Goal: Task Accomplishment & Management: Complete application form

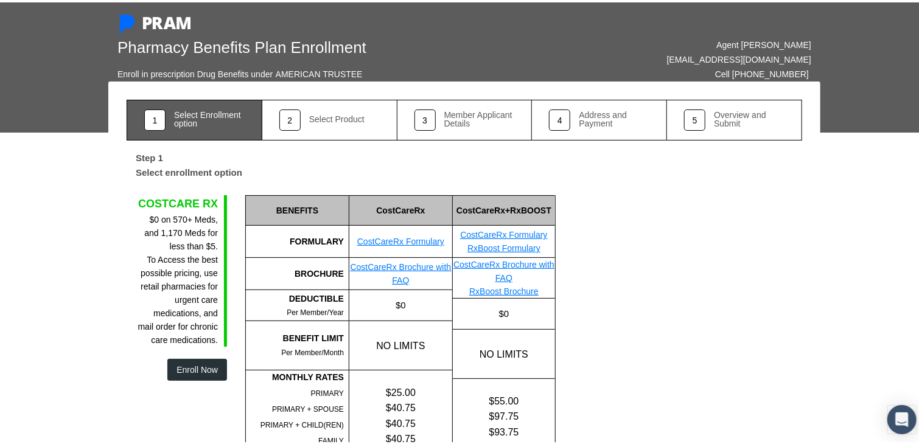
click at [197, 361] on button "Enroll Now" at bounding box center [197, 368] width 60 height 22
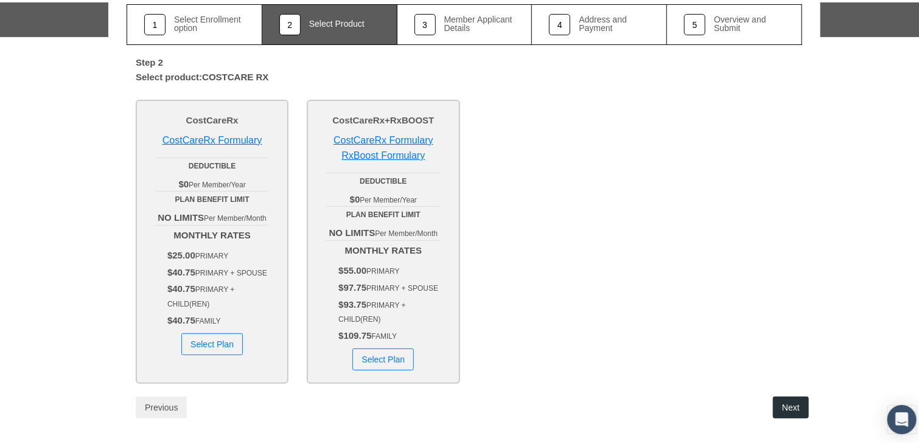
scroll to position [96, 0]
click at [197, 342] on button "Select Plan" at bounding box center [211, 341] width 61 height 22
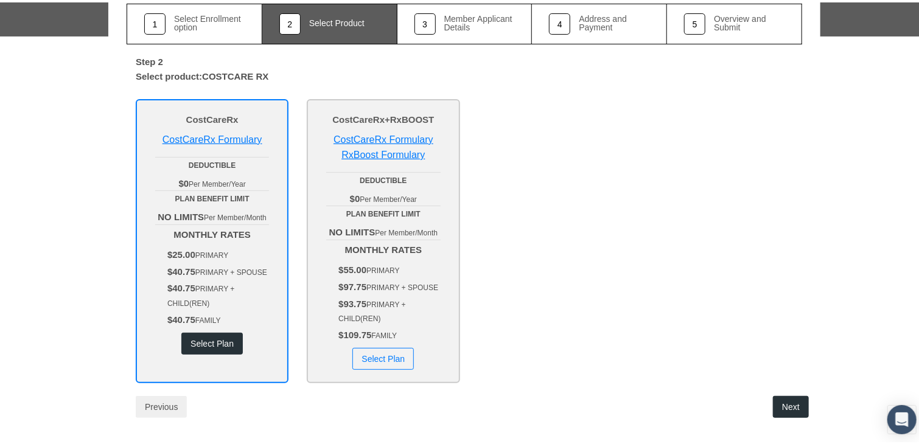
drag, startPoint x: 781, startPoint y: 404, endPoint x: 793, endPoint y: 404, distance: 12.2
click at [793, 404] on button "Next" at bounding box center [791, 405] width 36 height 22
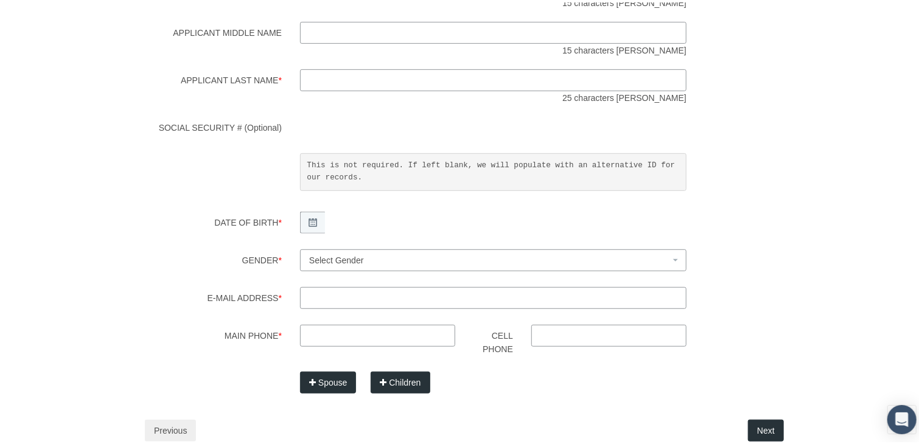
scroll to position [251, 0]
click at [158, 425] on button "Previous" at bounding box center [170, 429] width 51 height 22
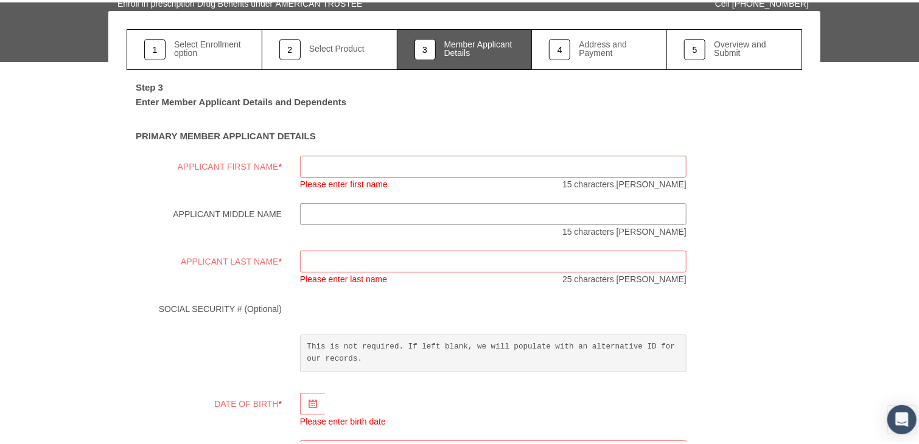
scroll to position [71, 0]
click at [326, 166] on input "Applicant First Name *" at bounding box center [493, 164] width 386 height 22
type input "Selene"
type input "azeneth"
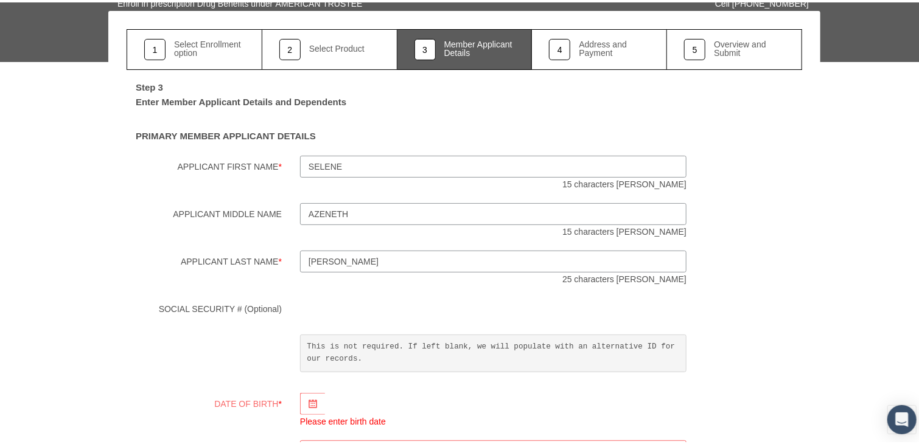
type input "ramirez"
click at [708, 336] on div "SOCIAL SECURITY # (Optional) This is not required. If left blank, we will popul…" at bounding box center [464, 337] width 694 height 83
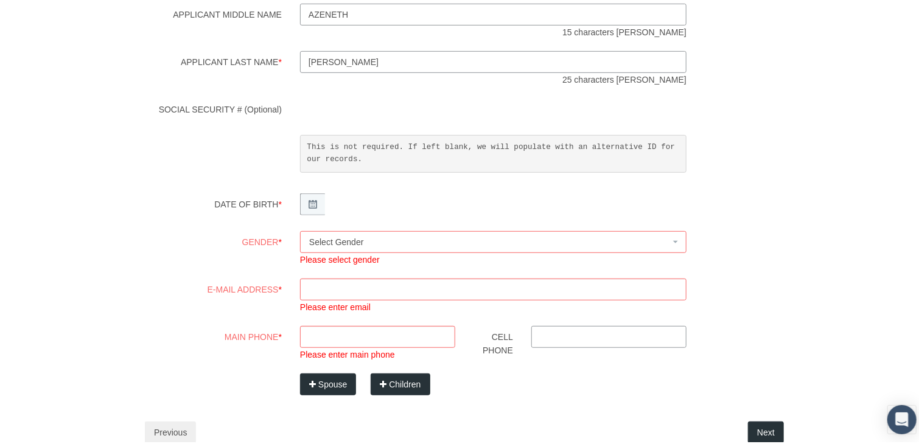
scroll to position [274, 0]
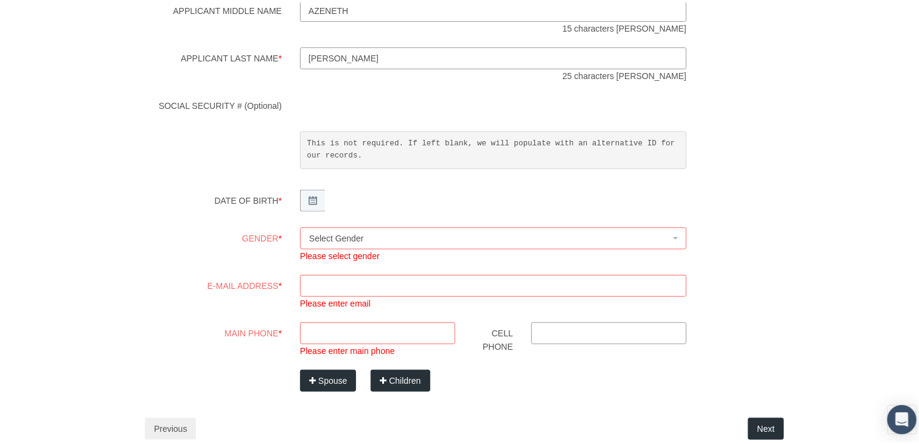
click at [500, 237] on span "Select Gender" at bounding box center [489, 235] width 361 height 13
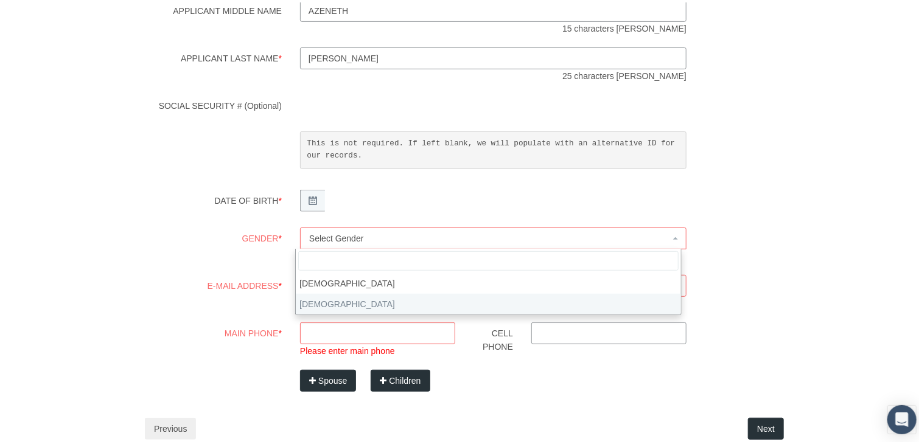
select select "F"
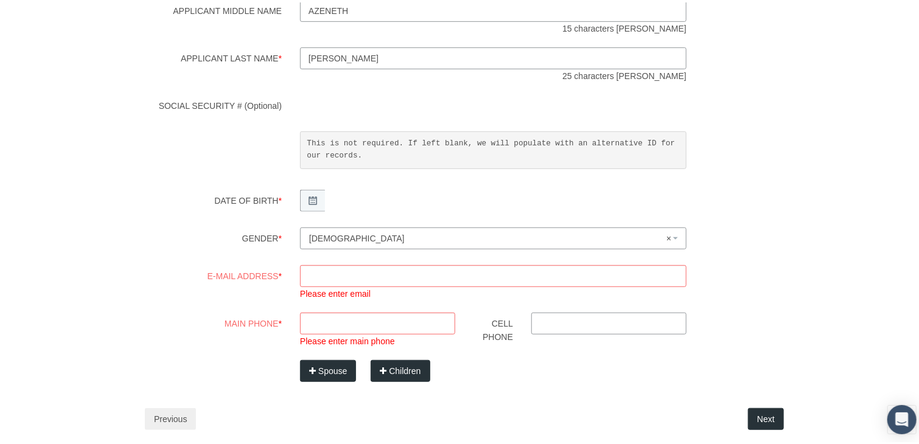
click at [353, 271] on input "E-mail Address *" at bounding box center [493, 274] width 386 height 22
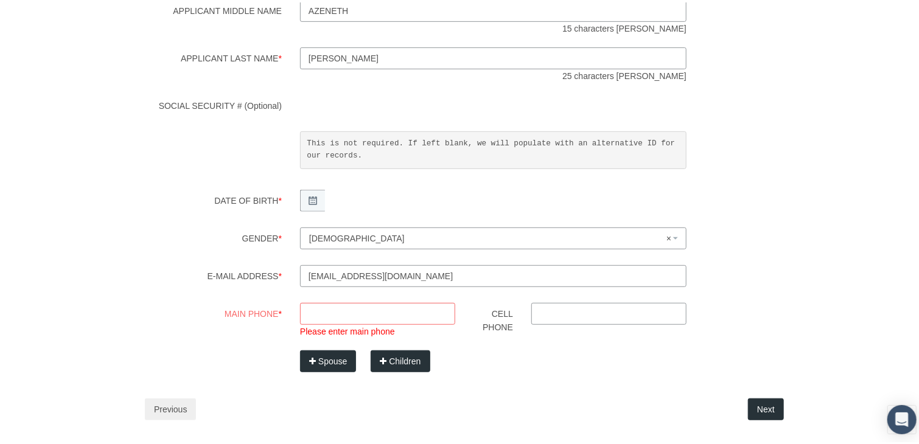
type input "ramirez16300342@gmail.com"
type input "956-414-3534"
click at [389, 358] on button "Children" at bounding box center [400, 358] width 59 height 22
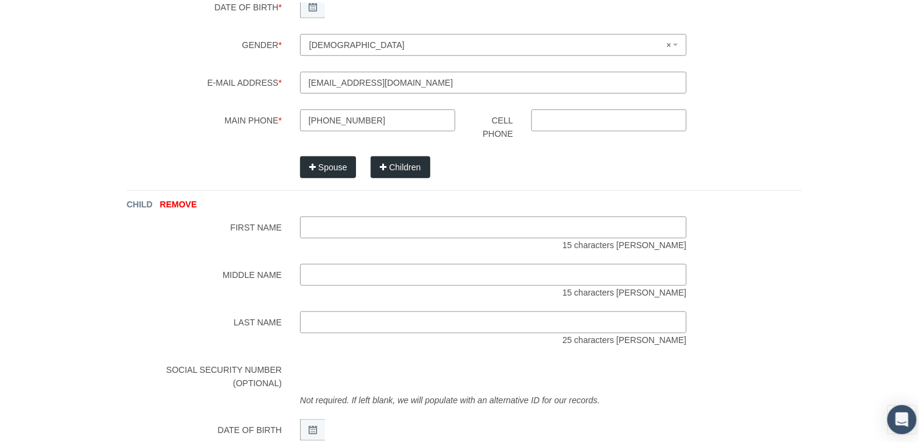
scroll to position [469, 0]
type input "kimberly"
type input "elizabeth"
type input "lozano"
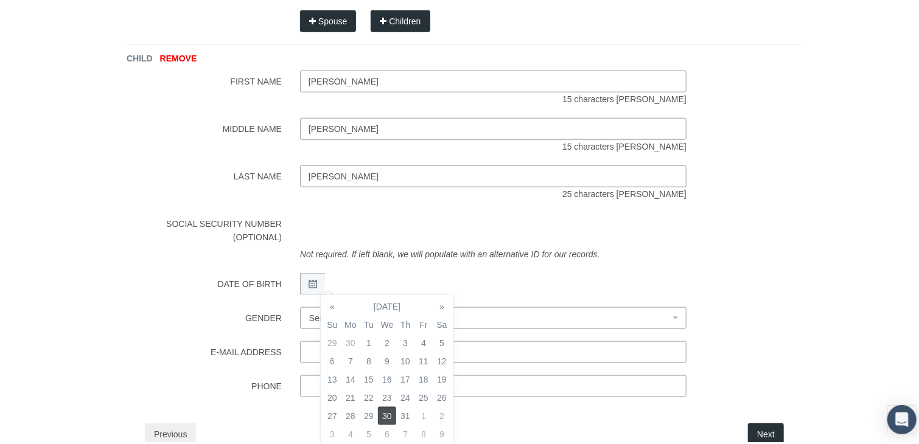
scroll to position [615, 0]
click at [730, 300] on div "CHILD REMOVE First Name kimberly 15 characters max Middle Name elizabeth 15 cha…" at bounding box center [464, 217] width 675 height 353
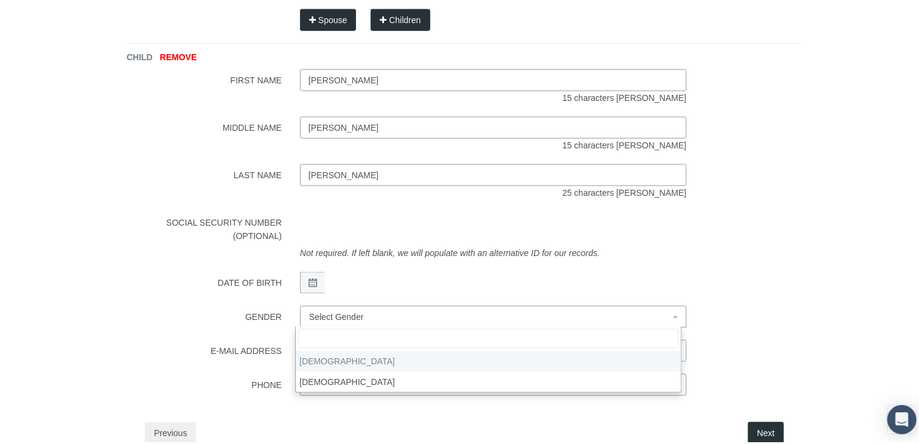
click at [612, 320] on span "Select Gender" at bounding box center [493, 315] width 386 height 22
select select "F"
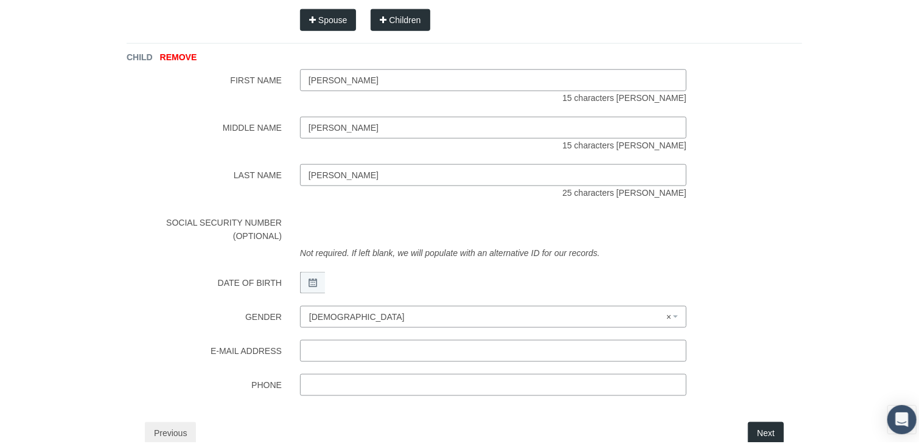
click at [366, 346] on input "text" at bounding box center [493, 349] width 386 height 22
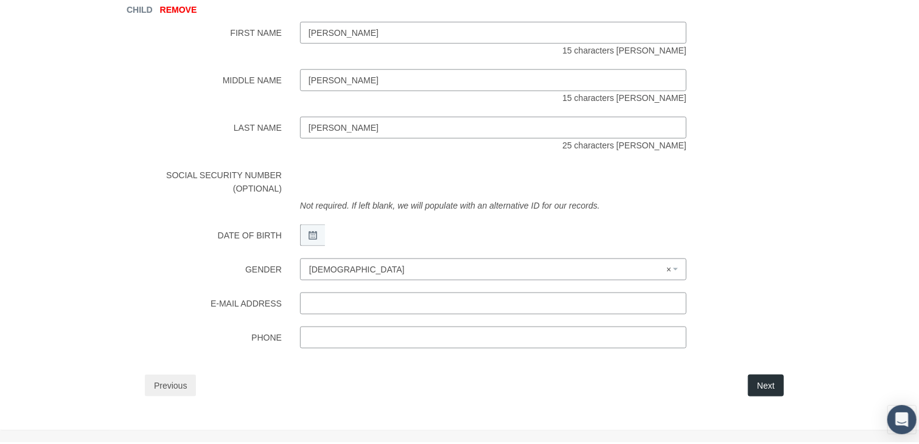
scroll to position [676, 0]
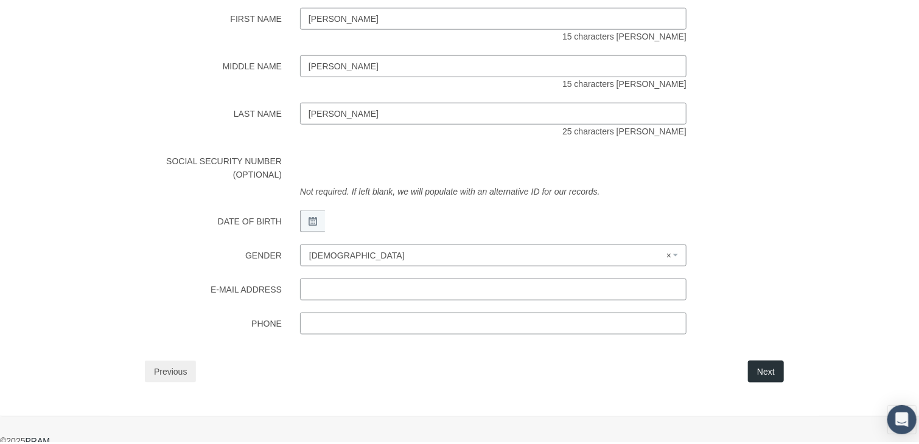
click at [756, 373] on button "Next" at bounding box center [766, 369] width 36 height 22
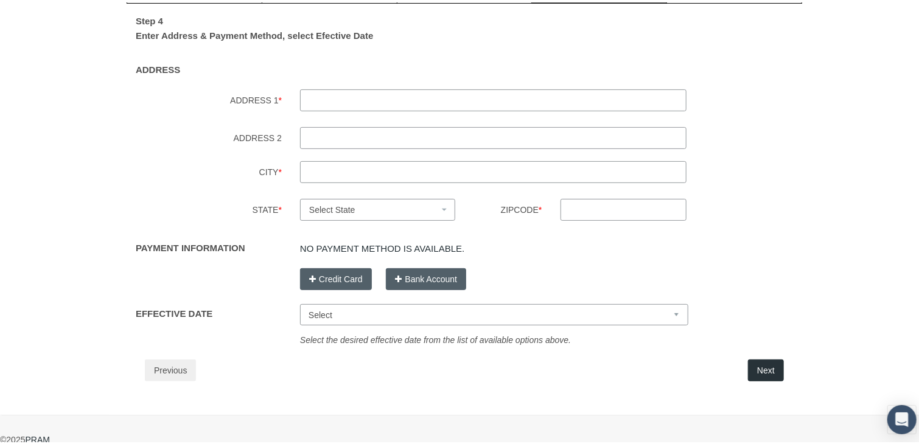
scroll to position [0, 0]
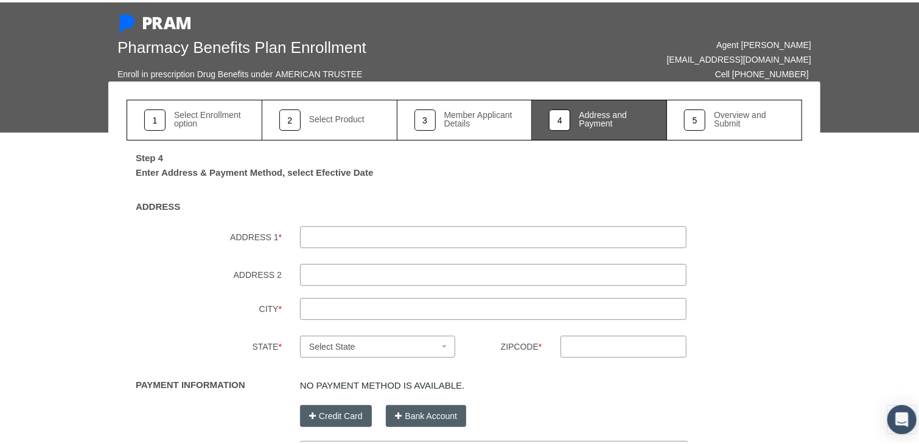
click at [342, 233] on input "ADDRESS 1 *" at bounding box center [493, 235] width 386 height 22
type input "4223 Sunny haven st"
type input "mission"
click at [355, 350] on span "Select State" at bounding box center [374, 344] width 130 height 13
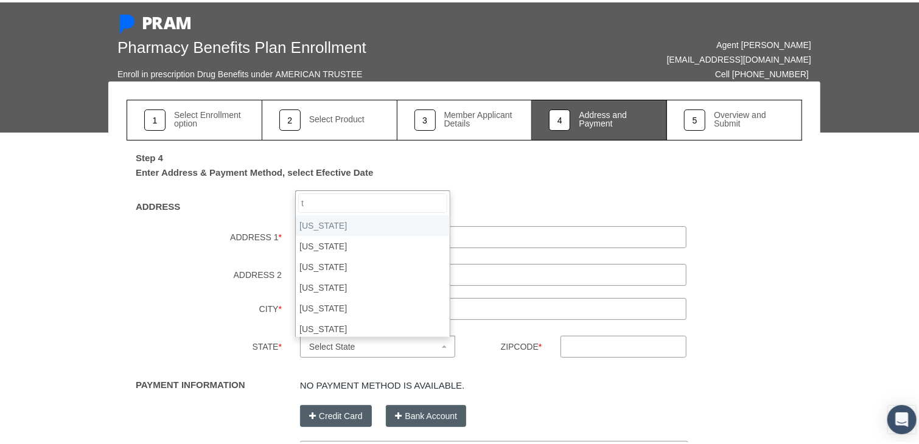
type input "te"
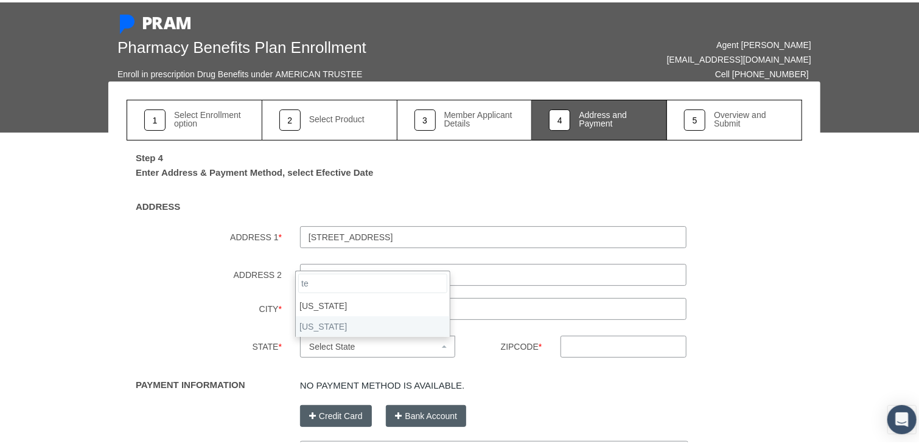
select select "TX"
click at [589, 339] on input "Zipcode *" at bounding box center [623, 344] width 127 height 22
type input "78572"
click at [534, 388] on div "No payment method is available. Please add at least one payment method." at bounding box center [551, 381] width 520 height 20
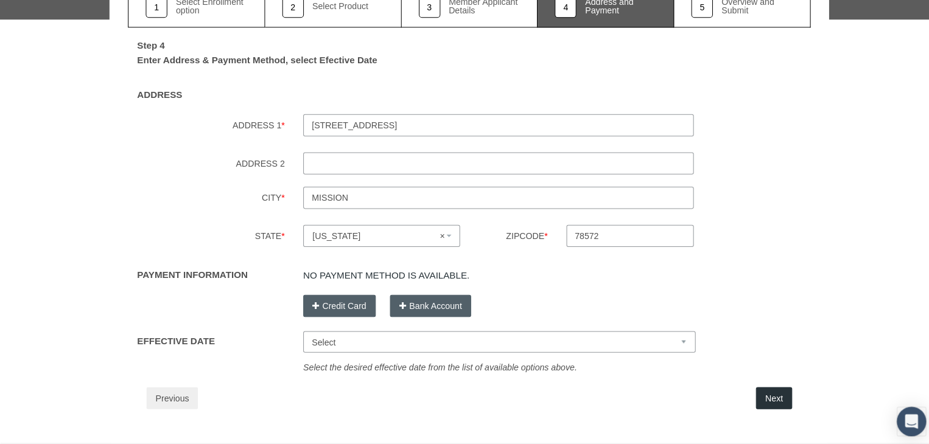
scroll to position [112, 0]
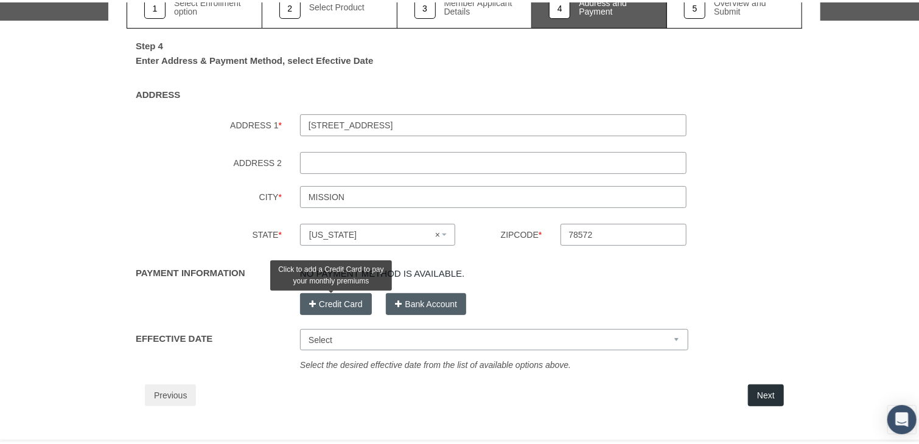
click at [338, 299] on button "Credit Card" at bounding box center [336, 302] width 72 height 22
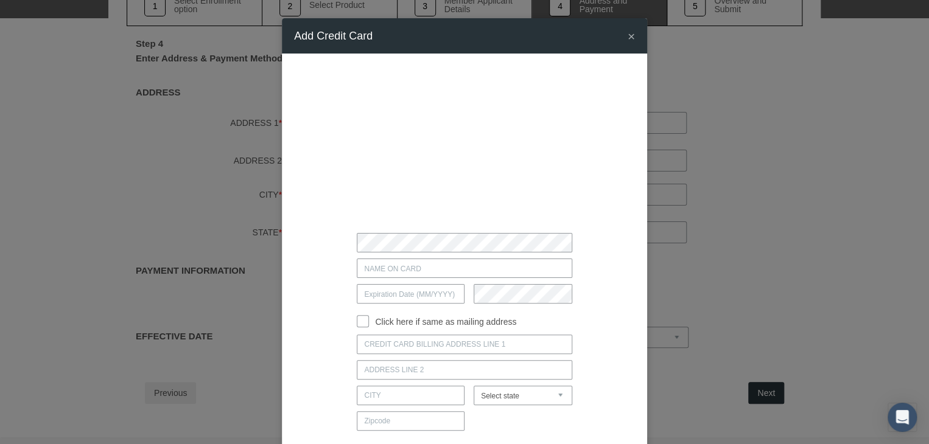
click at [414, 264] on input "text" at bounding box center [464, 268] width 215 height 19
type input "SELENE A RAMIREZ"
type input "11 / 26"
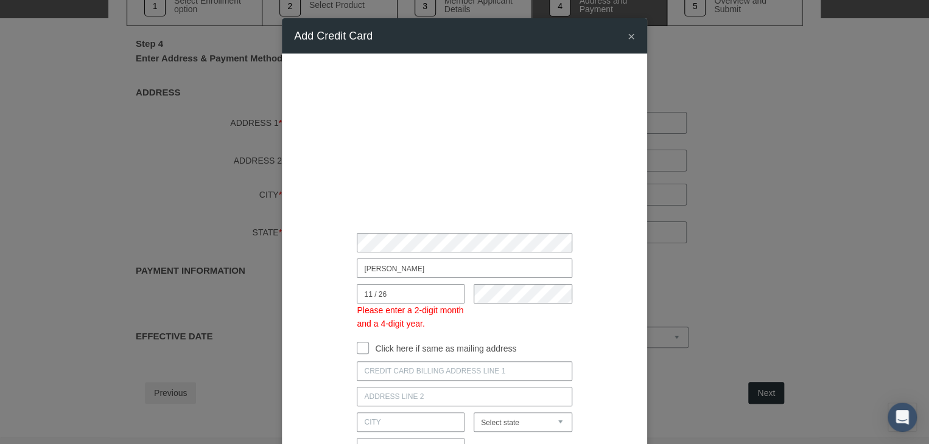
click at [357, 347] on input "Click here if same as mailing address" at bounding box center [363, 347] width 12 height 12
checkbox input "true"
type input "4223 SUNNY HAVEN ST"
type input "MISSION"
select select "TX"
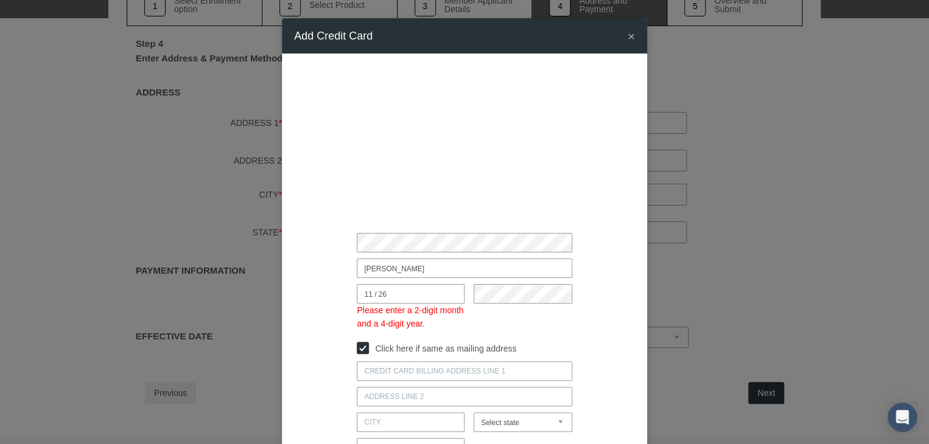
type input "78572"
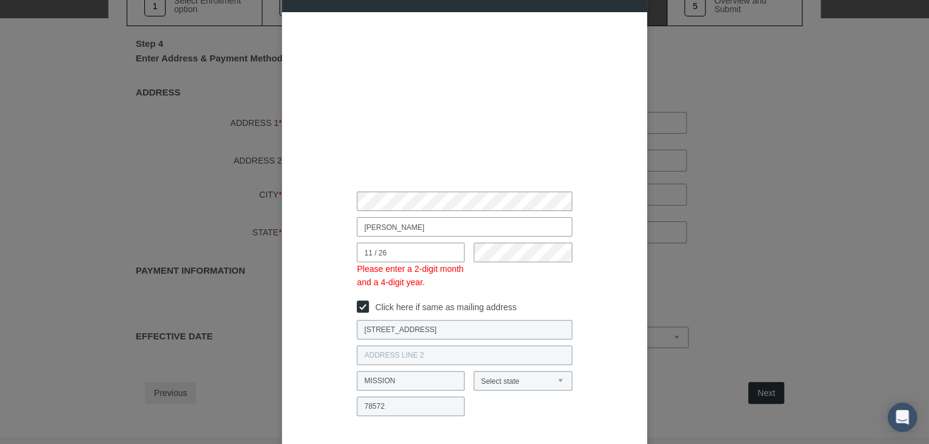
scroll to position [105, 0]
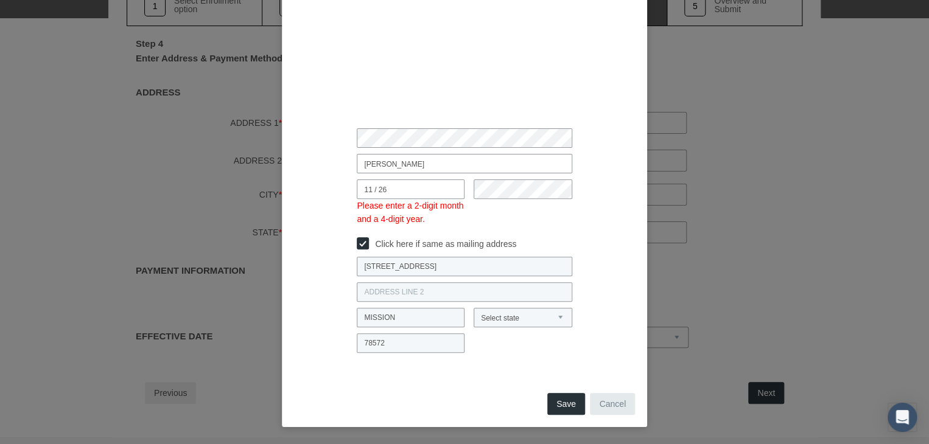
click at [565, 411] on button "Save" at bounding box center [566, 404] width 38 height 22
click at [561, 400] on button "Save" at bounding box center [566, 404] width 38 height 22
click at [372, 191] on input "11 / 26" at bounding box center [411, 188] width 108 height 19
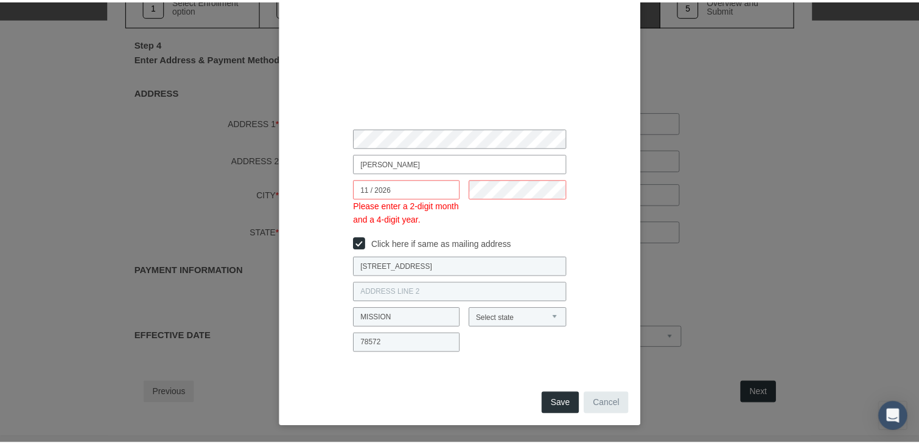
scroll to position [78, 0]
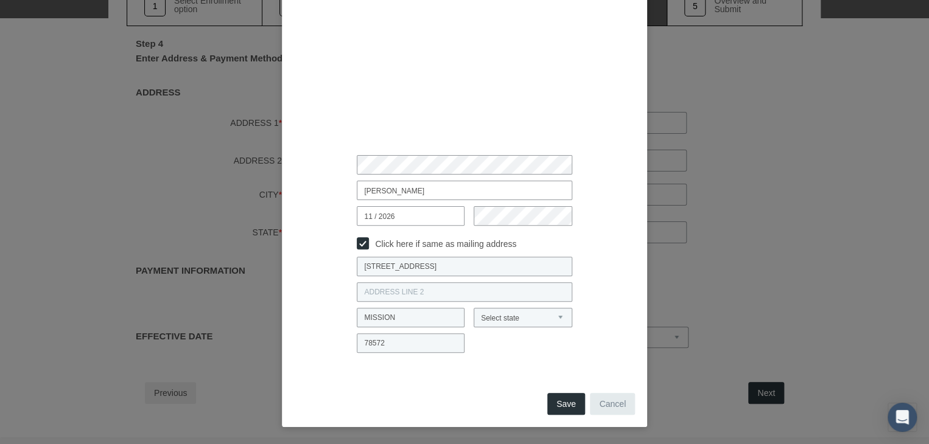
type input "11 / 2026"
click at [556, 400] on button "Save" at bounding box center [566, 404] width 38 height 22
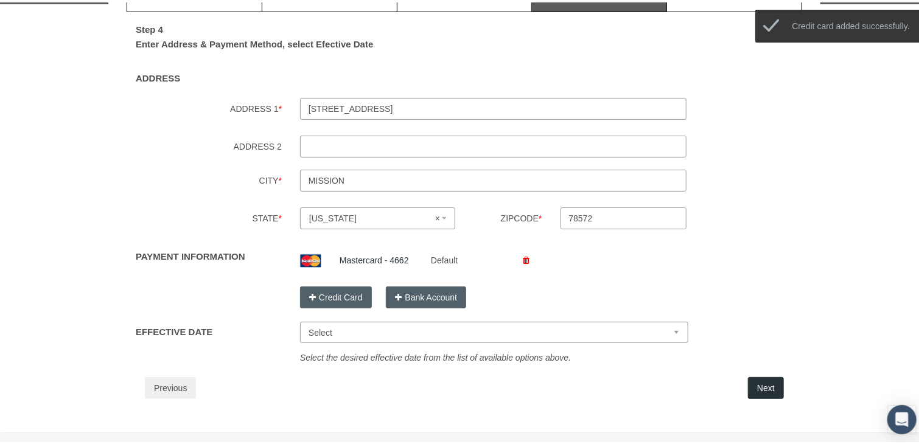
scroll to position [145, 0]
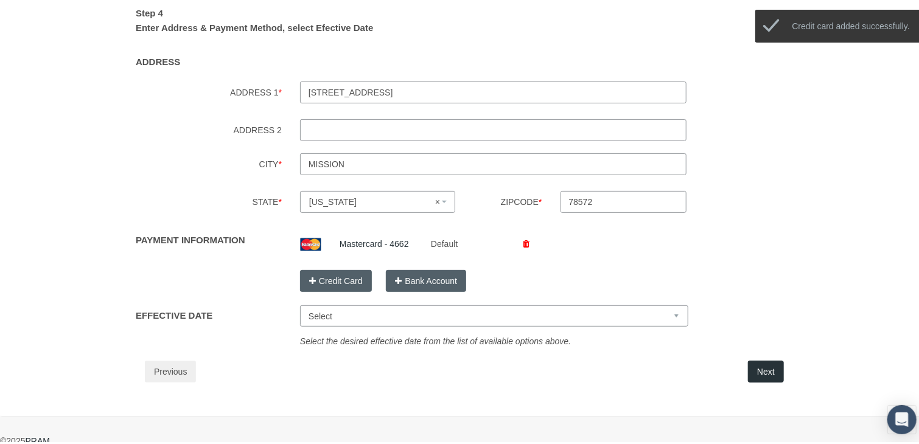
click at [566, 307] on select "Select Oct 1, 2025 Nov 1, 2025 Dec 1, 2025 Jan 1, 2026" at bounding box center [494, 313] width 388 height 21
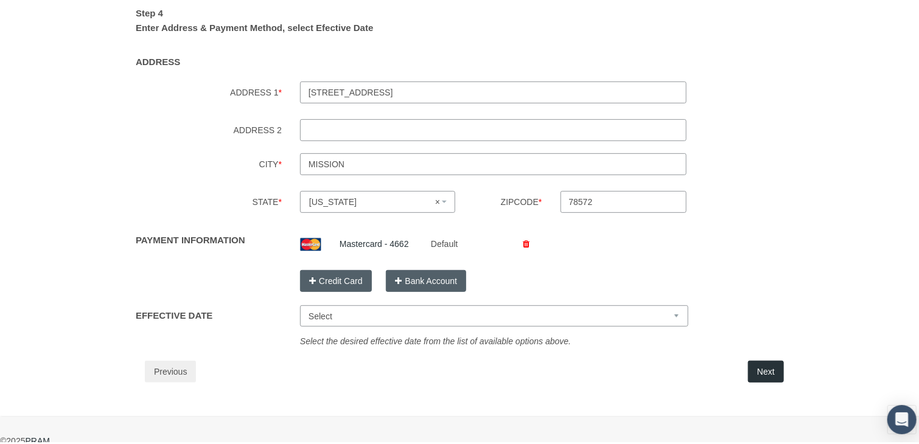
select select "Oct 1, 2025"
click at [300, 303] on select "Select Oct 1, 2025 Nov 1, 2025 Dec 1, 2025 Jan 1, 2026" at bounding box center [494, 313] width 388 height 21
click at [757, 367] on button "Next" at bounding box center [766, 369] width 36 height 22
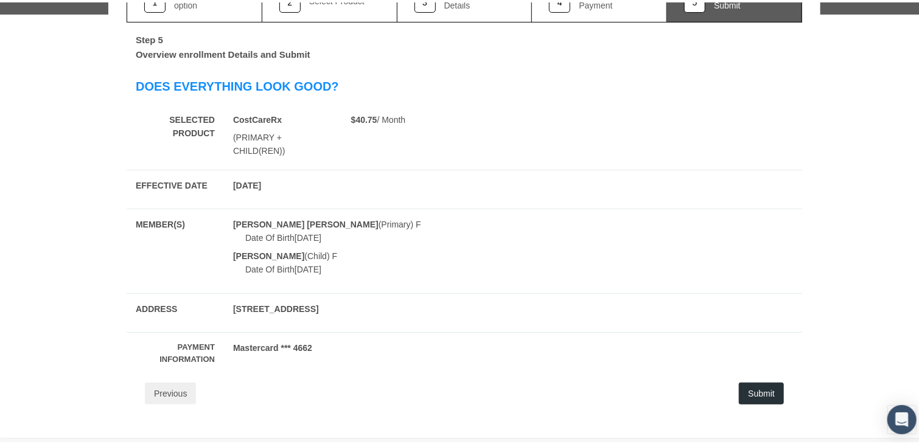
scroll to position [139, 0]
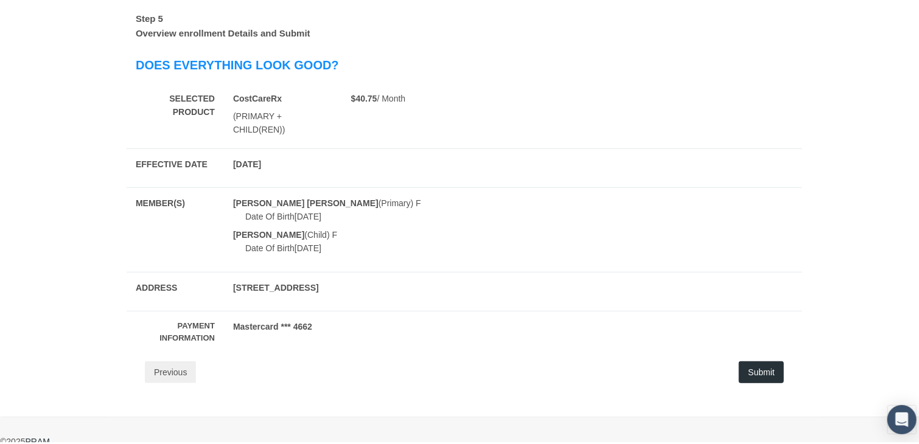
click at [770, 363] on button "Submit" at bounding box center [761, 370] width 45 height 22
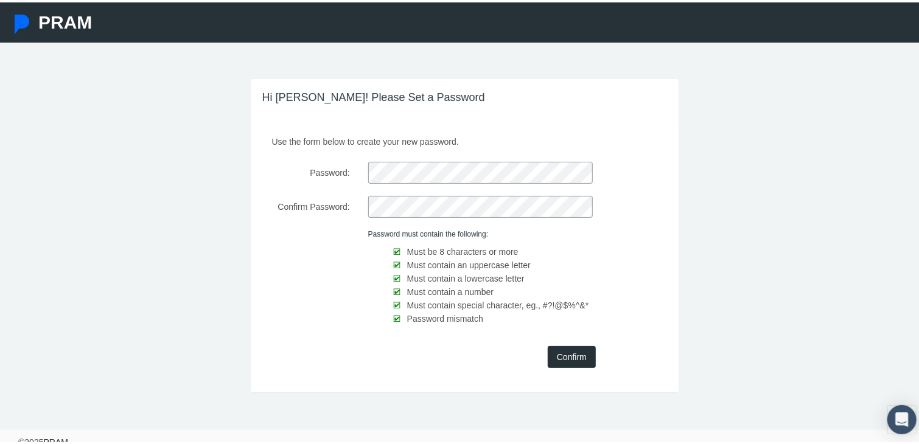
click at [570, 360] on input "Confirm" at bounding box center [572, 355] width 48 height 22
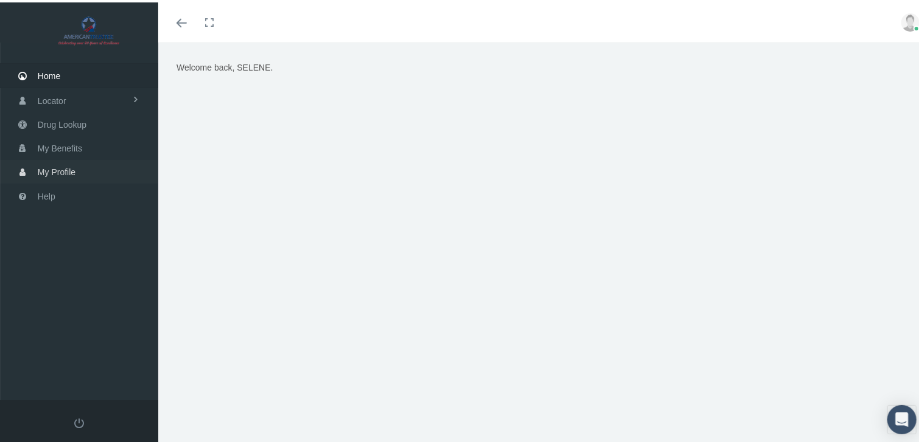
click at [69, 163] on span "My Profile" at bounding box center [57, 169] width 38 height 23
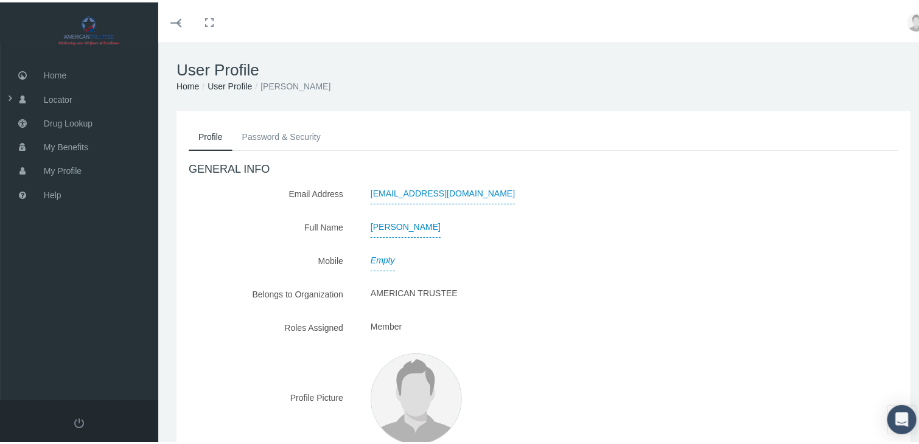
click at [226, 80] on link "User Profile" at bounding box center [229, 84] width 44 height 10
click at [192, 86] on link "Home" at bounding box center [187, 84] width 23 height 10
